Goal: Find specific page/section: Find specific page/section

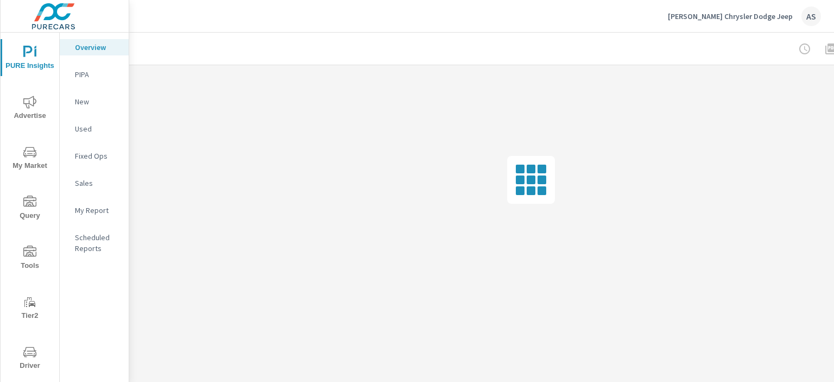
click at [26, 364] on span "Driver" at bounding box center [30, 358] width 52 height 27
click at [38, 356] on span "Driver" at bounding box center [30, 358] width 52 height 27
